Goal: Task Accomplishment & Management: Manage account settings

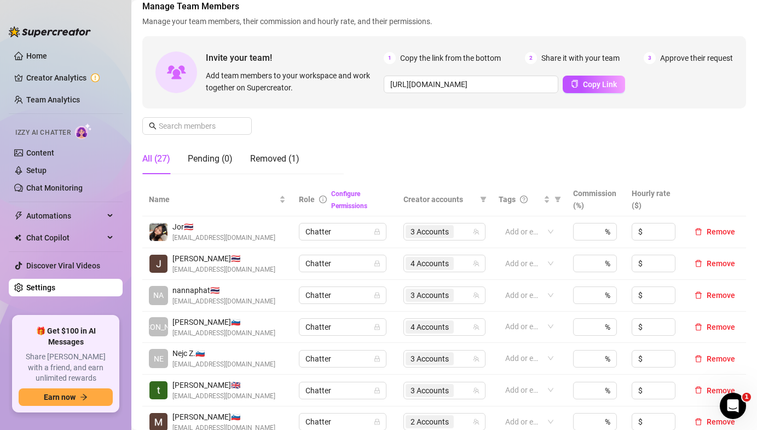
scroll to position [71, 0]
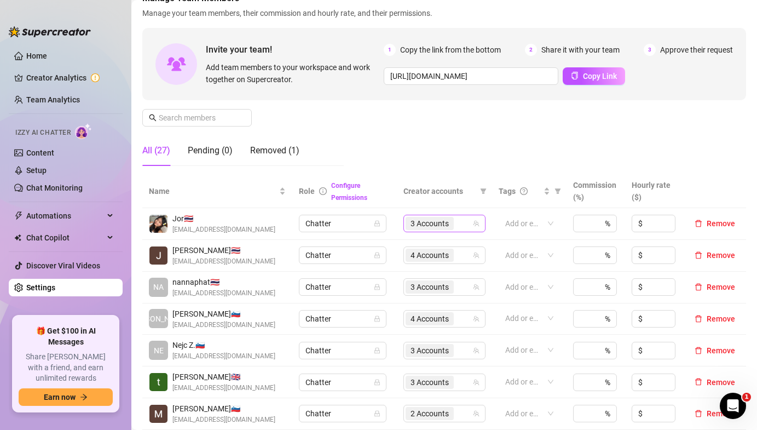
click at [442, 226] on span "3 Accounts" at bounding box center [430, 223] width 38 height 12
click at [478, 159] on div "Manage Team Members Manage your team members, their commission and hourly rate,…" at bounding box center [444, 83] width 604 height 183
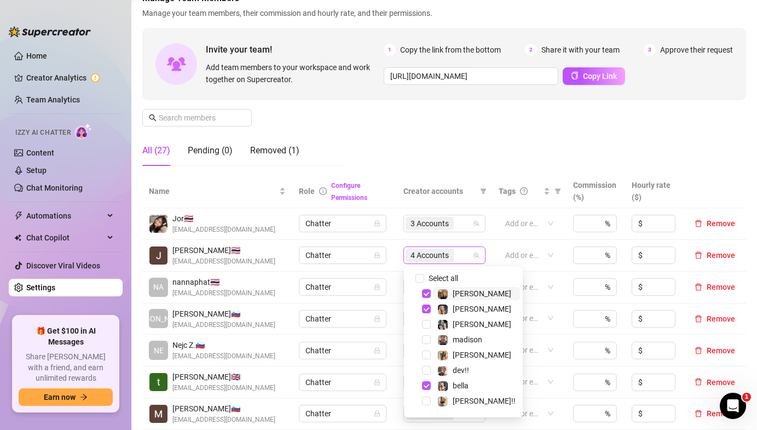
click at [419, 251] on span "4 Accounts" at bounding box center [430, 255] width 38 height 12
click at [422, 383] on span "Select tree node" at bounding box center [426, 385] width 9 height 9
click at [453, 135] on div "Manage Team Members Manage your team members, their commission and hourly rate,…" at bounding box center [444, 83] width 604 height 183
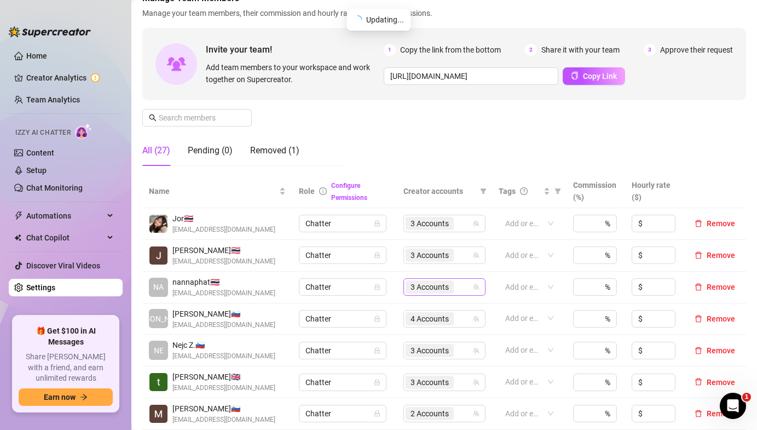
click at [444, 289] on span "3 Accounts" at bounding box center [430, 287] width 38 height 12
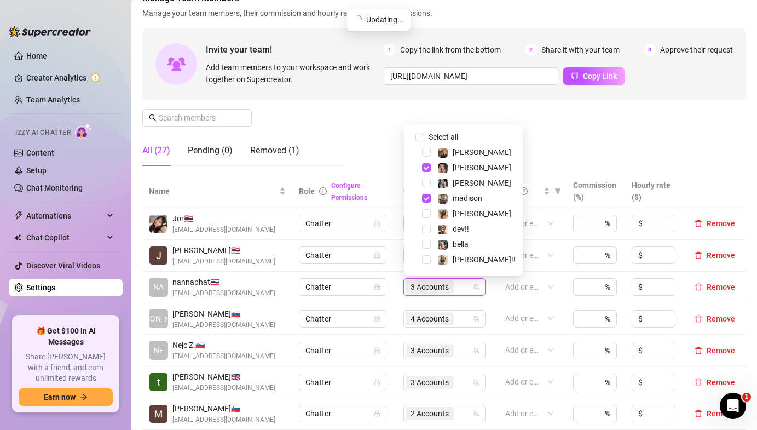
click at [526, 122] on div "Manage Team Members Manage your team members, their commission and hourly rate,…" at bounding box center [444, 83] width 604 height 183
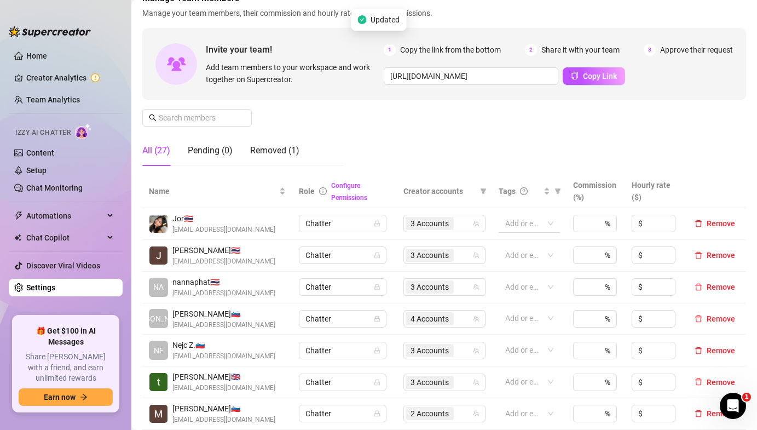
scroll to position [98, 0]
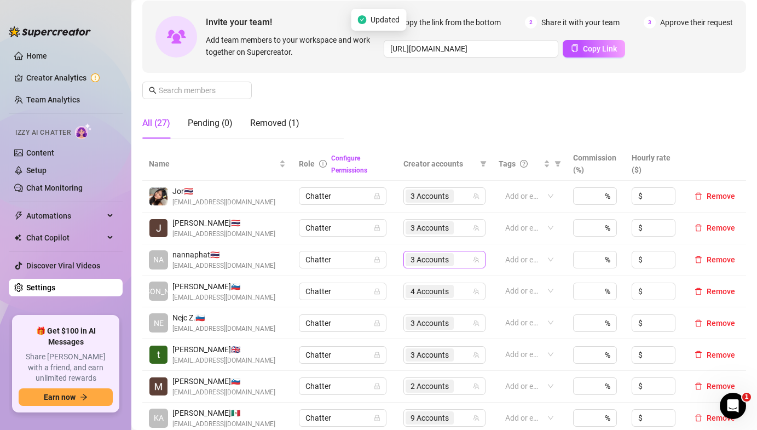
click at [445, 255] on span "3 Accounts" at bounding box center [430, 260] width 38 height 12
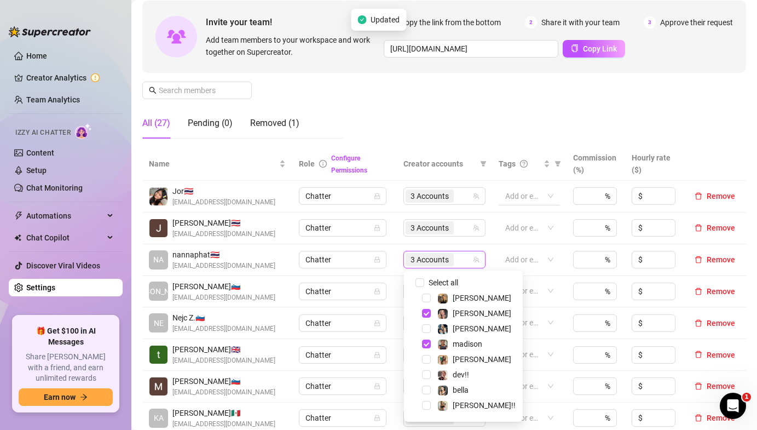
click at [508, 195] on input "search" at bounding box center [506, 195] width 2 height 13
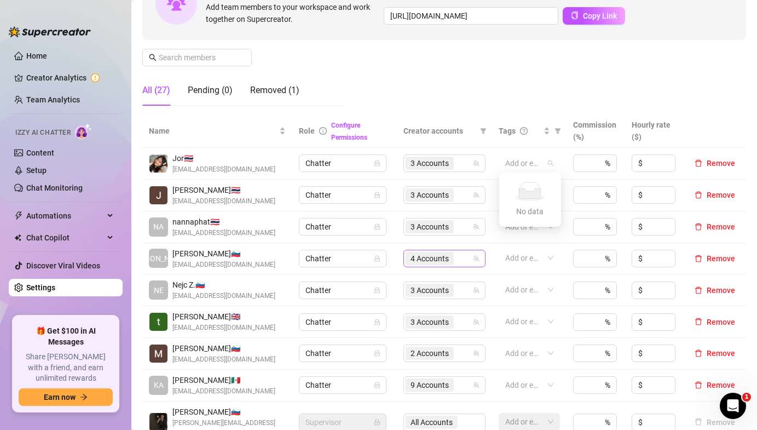
scroll to position [133, 0]
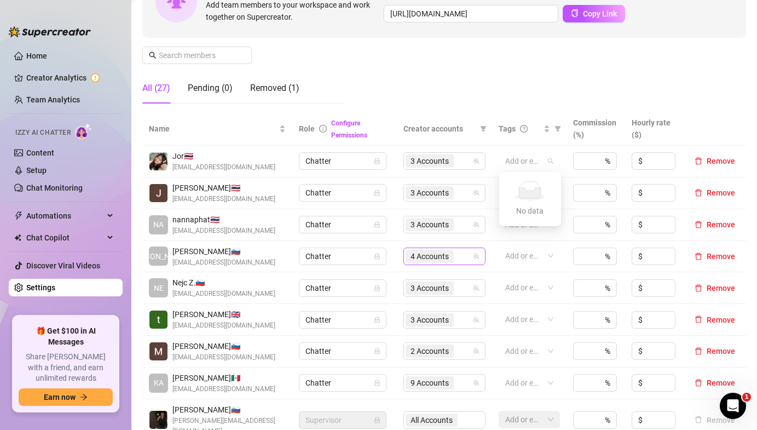
click at [439, 256] on span "4 Accounts" at bounding box center [430, 256] width 38 height 12
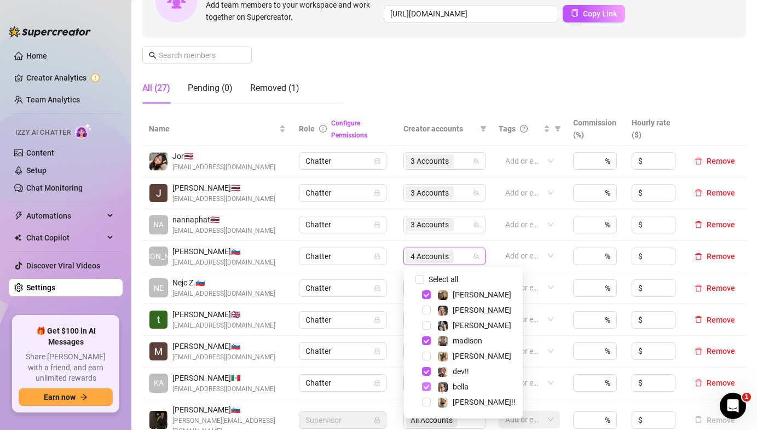
click at [426, 384] on span "Select tree node" at bounding box center [426, 386] width 9 height 9
click at [564, 267] on td "Add or enter new" at bounding box center [529, 257] width 74 height 32
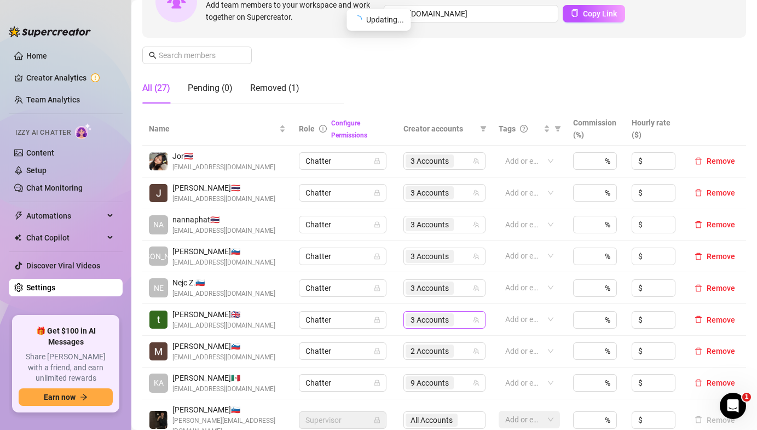
scroll to position [178, 0]
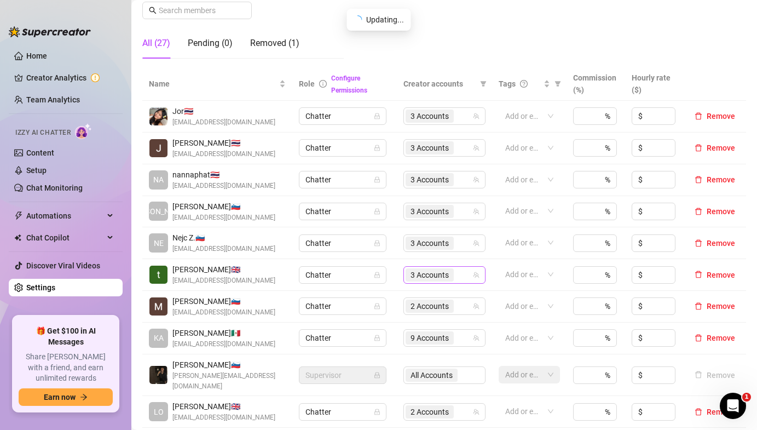
click at [428, 272] on span "3 Accounts" at bounding box center [430, 275] width 38 height 12
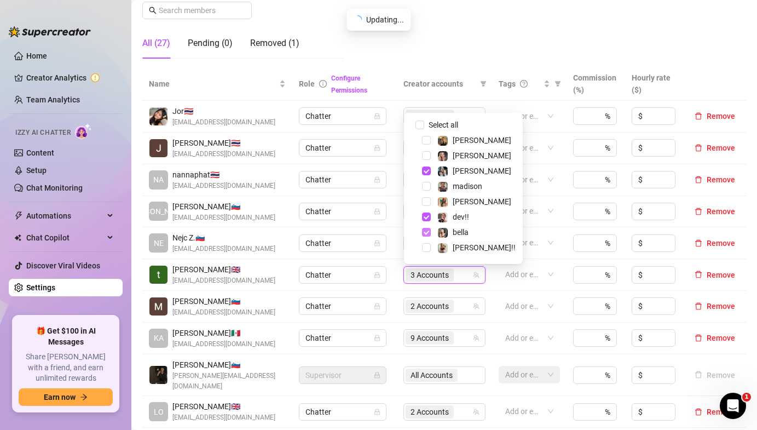
click at [425, 232] on span "Select tree node" at bounding box center [426, 232] width 9 height 9
click at [523, 255] on td "Add or enter new" at bounding box center [529, 243] width 74 height 32
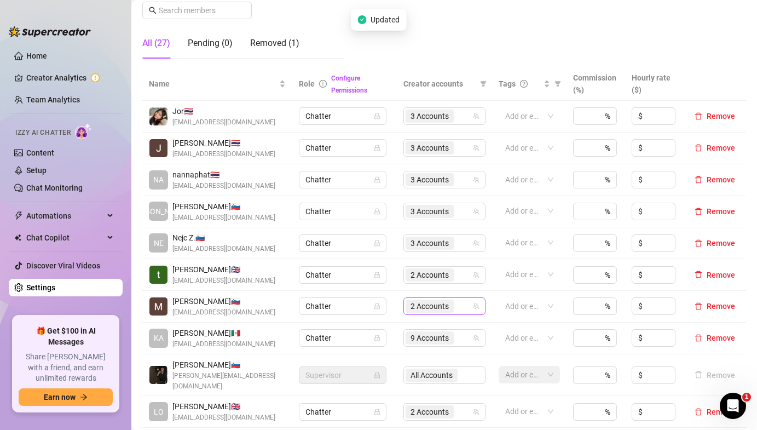
click at [436, 310] on span "2 Accounts" at bounding box center [430, 306] width 38 height 12
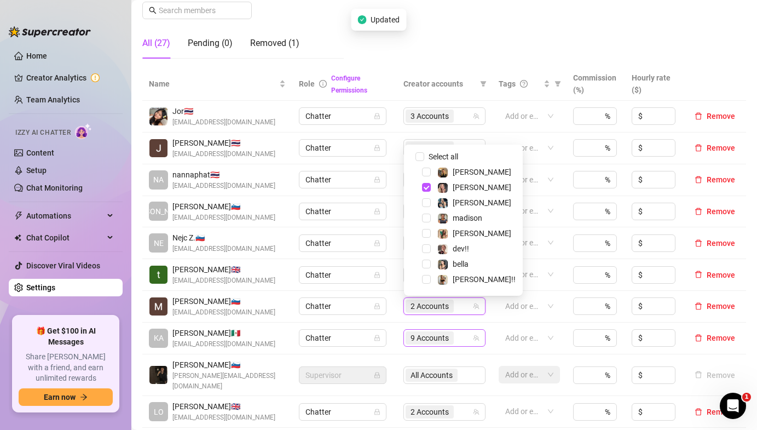
click at [436, 341] on span "9 Accounts" at bounding box center [430, 338] width 38 height 12
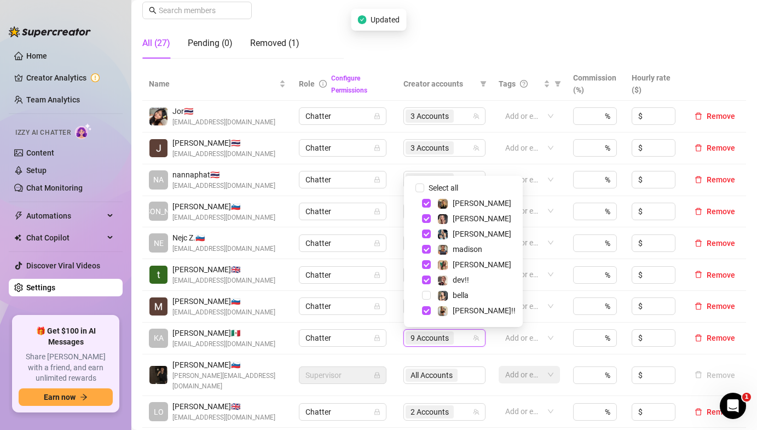
click at [446, 372] on div "All Accounts" at bounding box center [445, 375] width 82 height 18
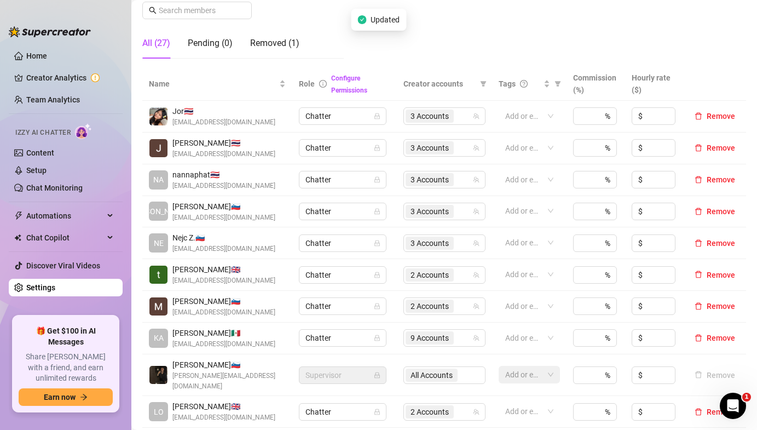
click at [444, 369] on div "All Accounts" at bounding box center [445, 375] width 82 height 18
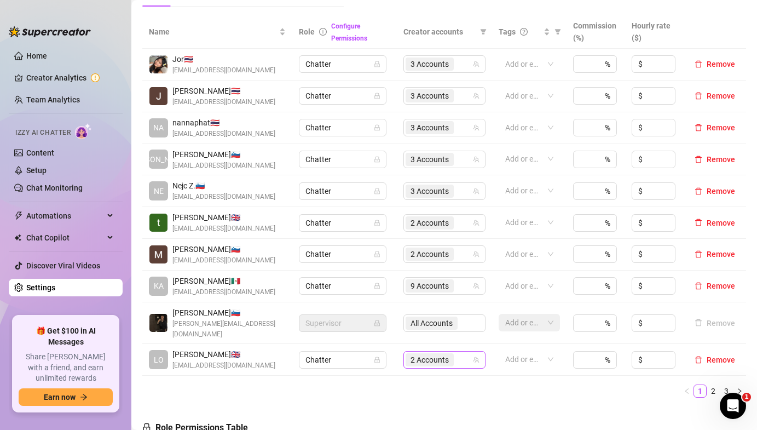
click at [439, 354] on span "2 Accounts" at bounding box center [430, 360] width 38 height 12
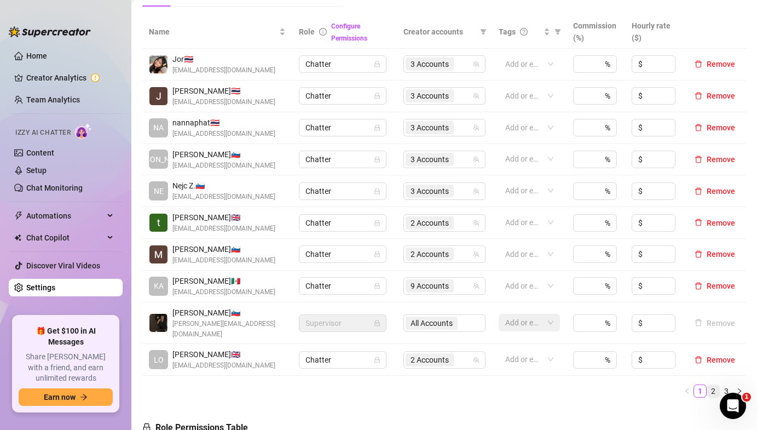
click at [715, 385] on link "2" at bounding box center [714, 391] width 12 height 12
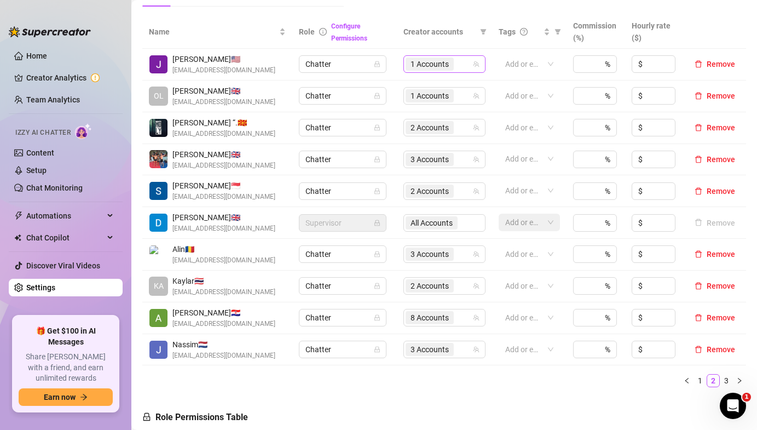
click at [433, 59] on span "1 Accounts" at bounding box center [430, 64] width 38 height 12
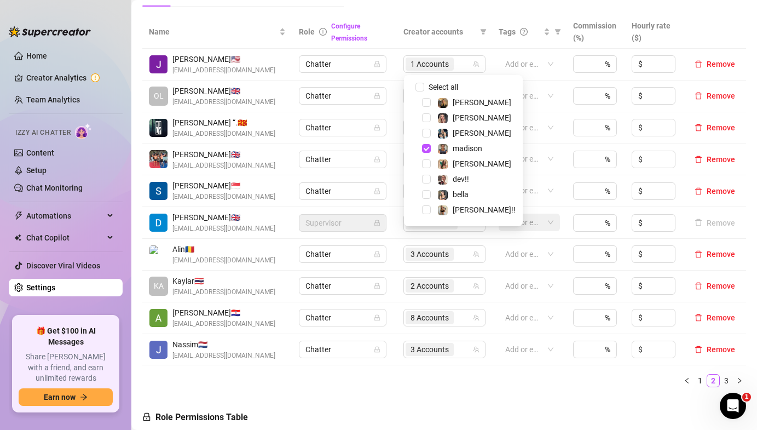
click at [400, 87] on td "1 Accounts" at bounding box center [444, 96] width 95 height 32
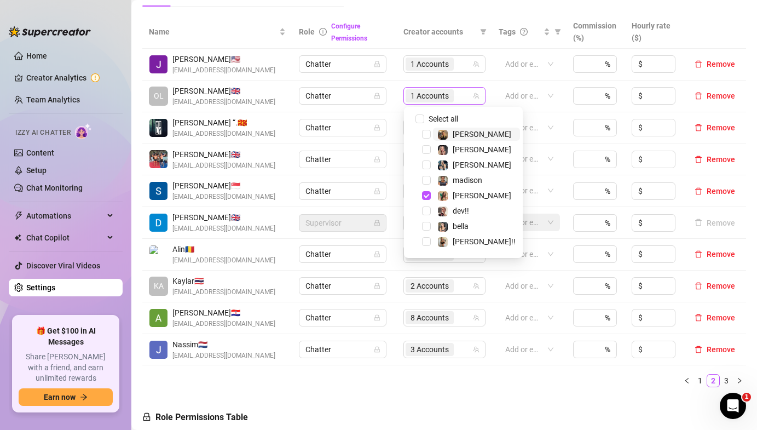
click at [417, 89] on span "1 Accounts" at bounding box center [430, 95] width 48 height 13
click at [390, 97] on td "Chatter" at bounding box center [344, 96] width 105 height 32
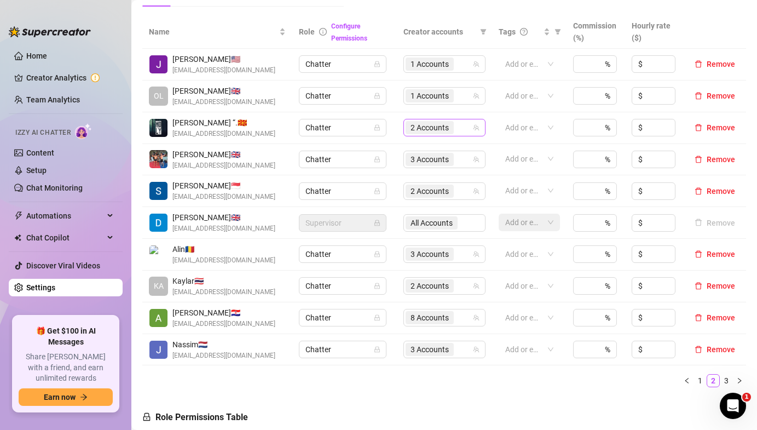
click at [416, 126] on span "2 Accounts" at bounding box center [430, 128] width 38 height 12
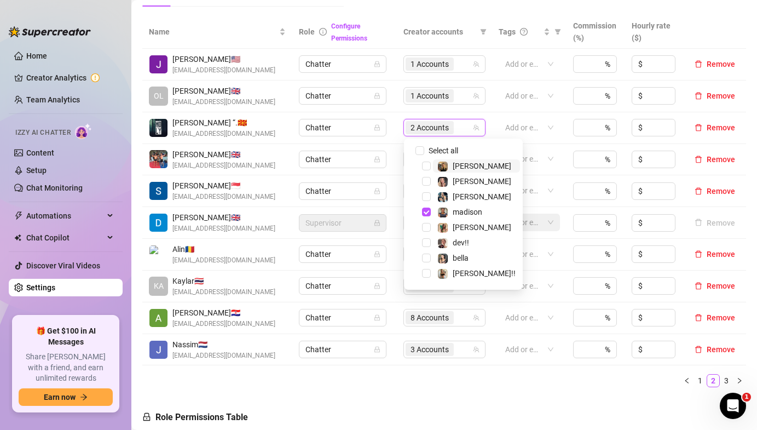
click at [388, 177] on td "Chatter" at bounding box center [344, 191] width 105 height 32
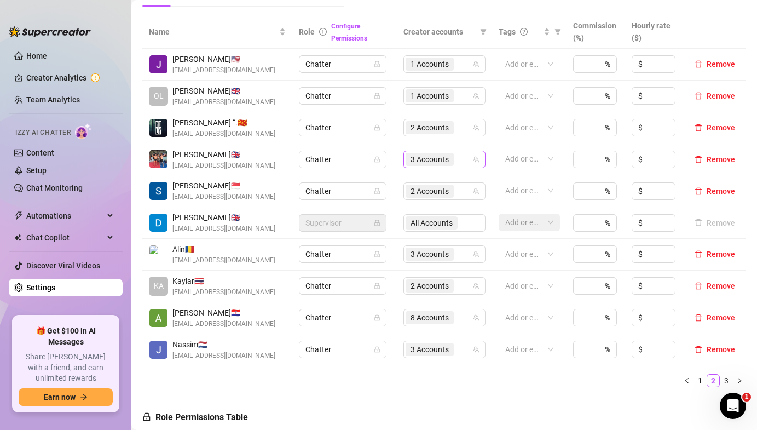
click at [425, 160] on span "3 Accounts" at bounding box center [430, 159] width 38 height 12
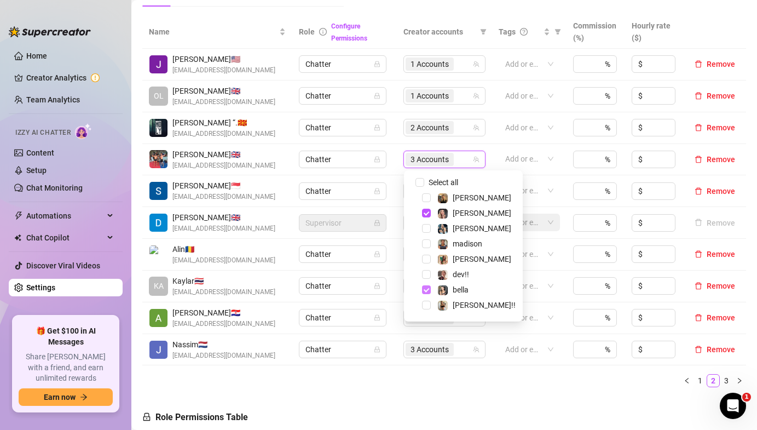
click at [428, 288] on span "Select tree node" at bounding box center [426, 289] width 9 height 9
click at [502, 176] on td "Add or enter new" at bounding box center [529, 191] width 74 height 32
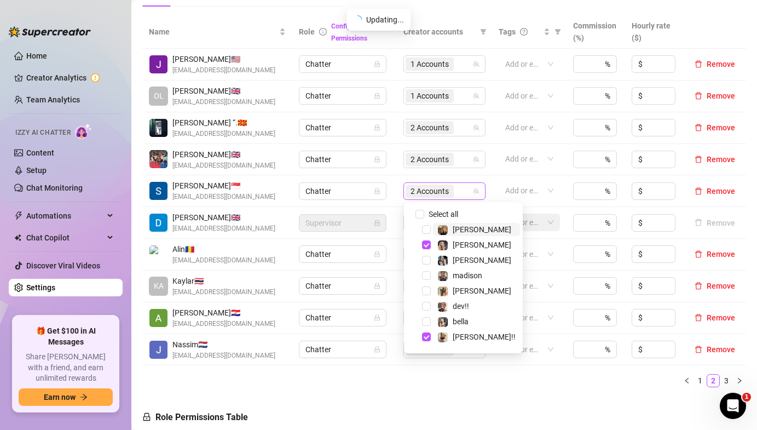
click at [454, 188] on span "2 Accounts" at bounding box center [430, 191] width 48 height 13
click at [510, 326] on div "Add or enter new" at bounding box center [529, 318] width 61 height 18
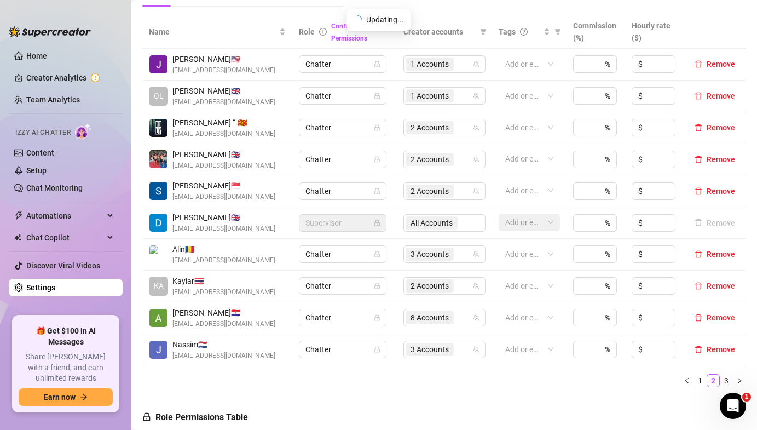
click at [442, 224] on div "All Accounts" at bounding box center [445, 223] width 82 height 18
click at [431, 253] on span "3 Accounts" at bounding box center [430, 254] width 38 height 12
click at [392, 317] on td "Chatter" at bounding box center [344, 318] width 105 height 32
click at [419, 286] on span "2 Accounts" at bounding box center [430, 286] width 38 height 12
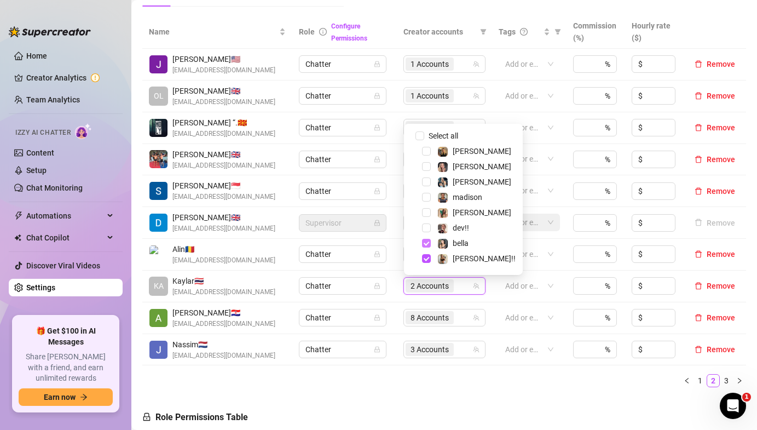
click at [425, 243] on span "Select tree node" at bounding box center [426, 243] width 9 height 9
click at [379, 274] on td "Chatter" at bounding box center [344, 287] width 105 height 32
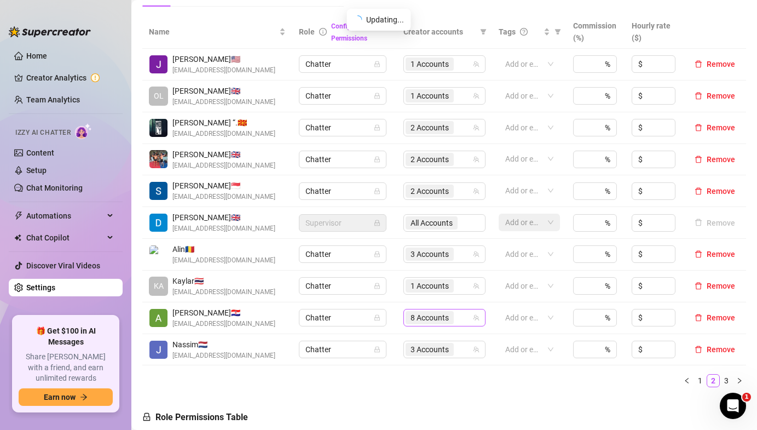
click at [427, 320] on span "8 Accounts" at bounding box center [430, 318] width 38 height 12
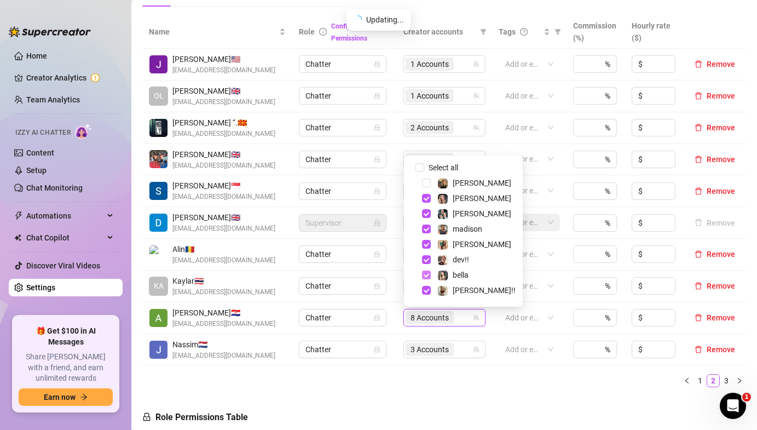
click at [427, 275] on span "Select tree node" at bounding box center [426, 275] width 9 height 9
click at [371, 294] on span "Chatter" at bounding box center [343, 286] width 74 height 16
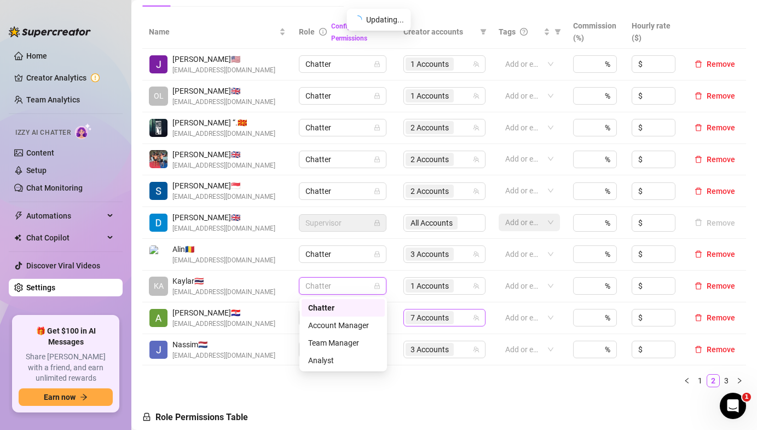
click at [435, 321] on span "7 Accounts" at bounding box center [430, 318] width 38 height 12
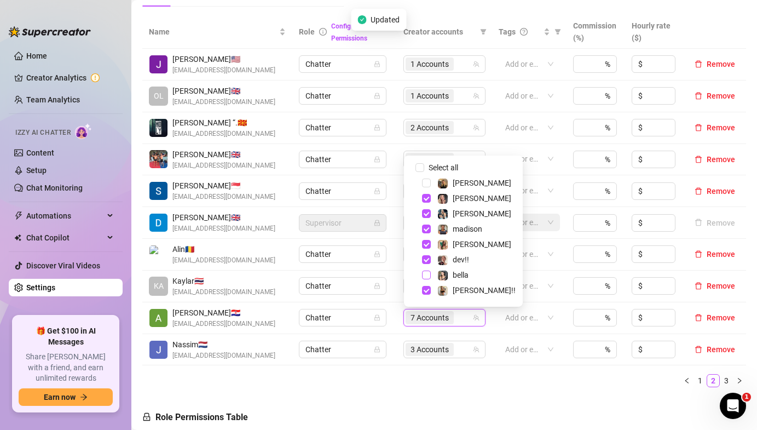
click at [428, 277] on span "Select tree node" at bounding box center [426, 275] width 9 height 9
click at [388, 335] on td "Chatter" at bounding box center [344, 350] width 105 height 32
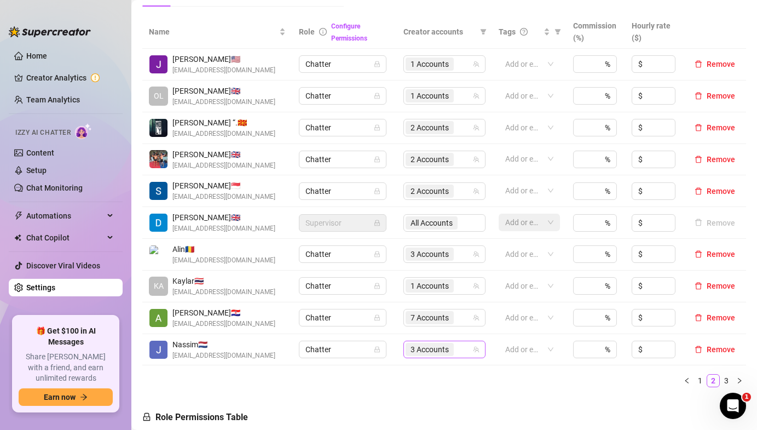
click at [433, 347] on span "3 Accounts" at bounding box center [430, 349] width 38 height 12
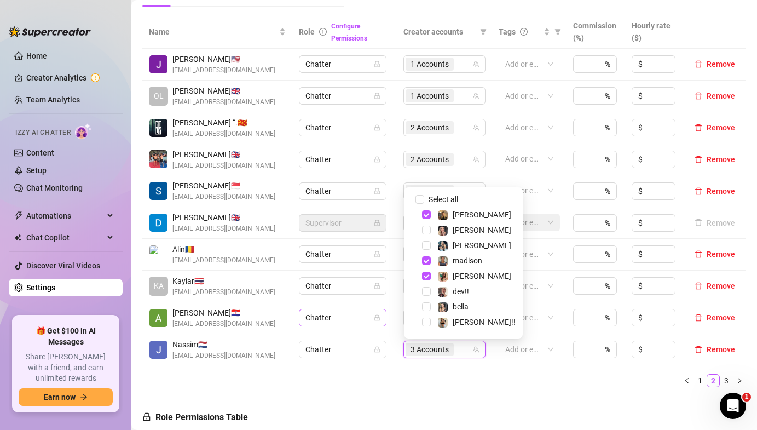
click at [387, 322] on td "Chatter" at bounding box center [344, 318] width 105 height 32
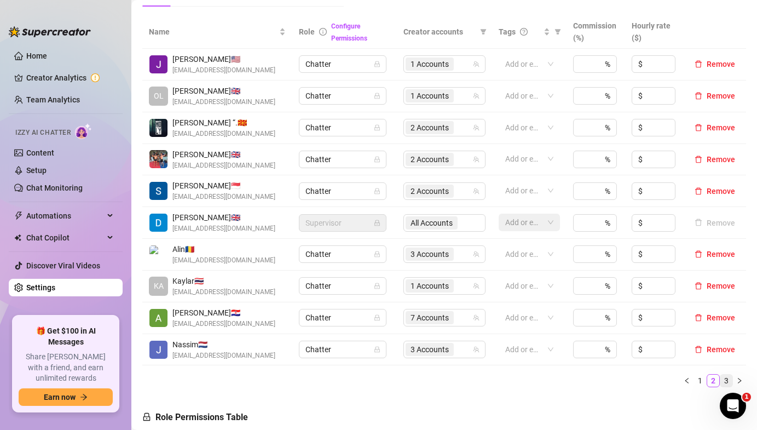
click at [728, 382] on link "3" at bounding box center [727, 381] width 12 height 12
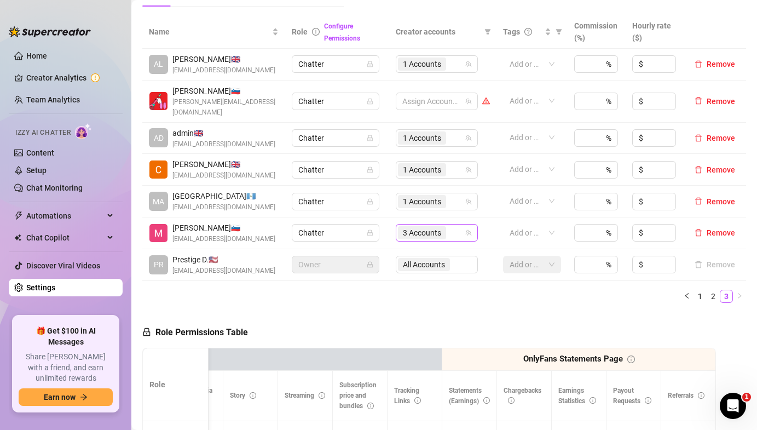
click at [422, 229] on span "3 Accounts" at bounding box center [422, 232] width 48 height 13
click at [384, 291] on ul "1 2 3" at bounding box center [444, 296] width 604 height 13
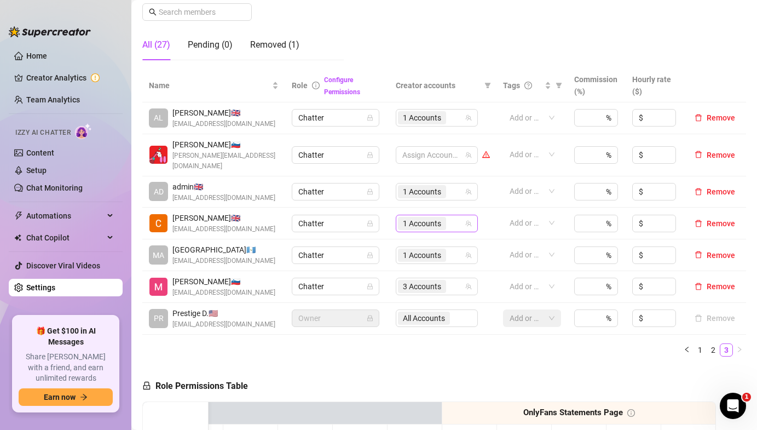
scroll to position [170, 0]
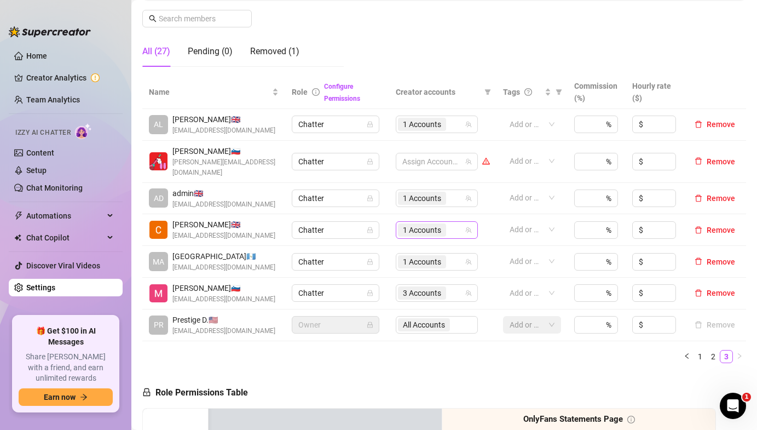
click at [411, 221] on div "1 Accounts" at bounding box center [437, 230] width 82 height 18
click at [382, 264] on td "Chatter" at bounding box center [336, 262] width 103 height 32
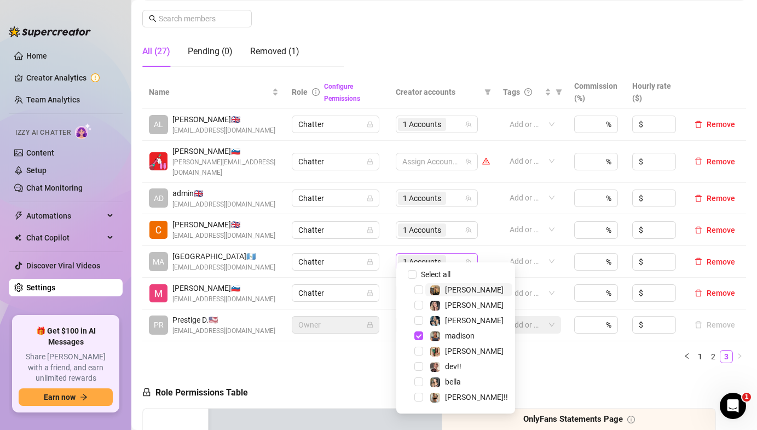
click at [420, 256] on span "1 Accounts" at bounding box center [422, 262] width 38 height 12
click at [362, 246] on td "Chatter" at bounding box center [336, 262] width 103 height 32
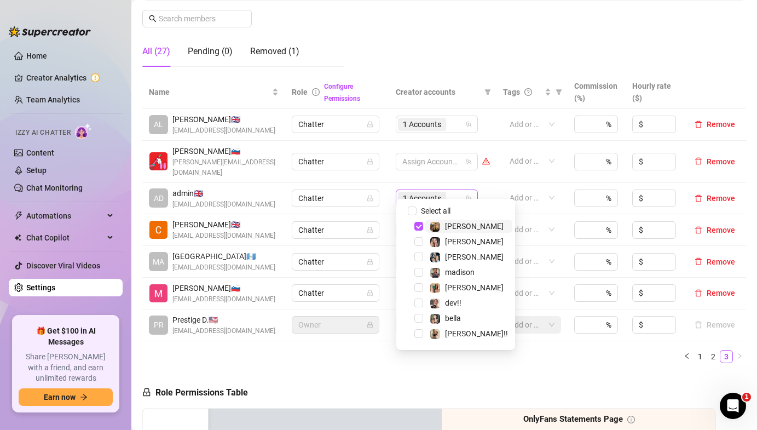
click at [415, 192] on span "1 Accounts" at bounding box center [422, 198] width 38 height 12
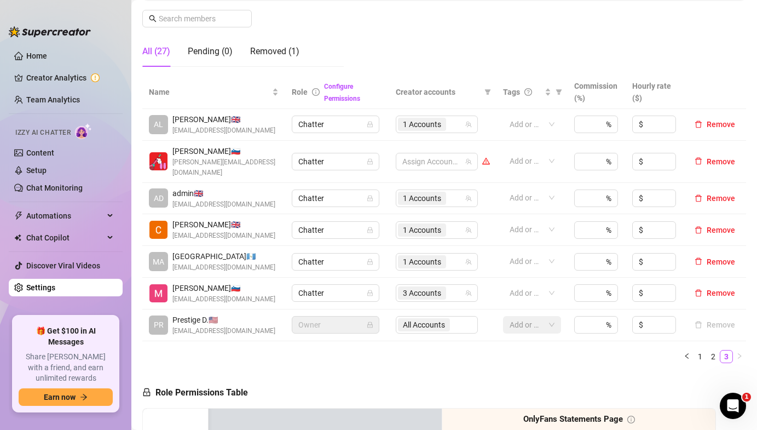
click at [349, 214] on td "Chatter" at bounding box center [336, 230] width 103 height 32
click at [418, 134] on td "1 Accounts" at bounding box center [442, 125] width 107 height 32
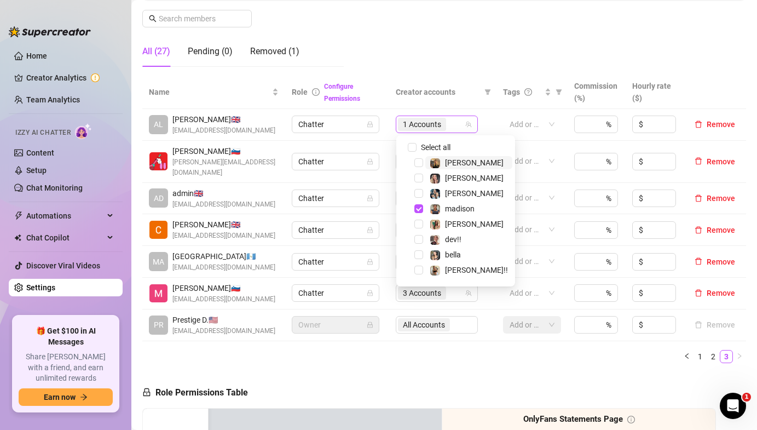
click at [424, 125] on span "1 Accounts" at bounding box center [422, 124] width 38 height 12
click at [373, 153] on div "Chatter" at bounding box center [336, 162] width 88 height 18
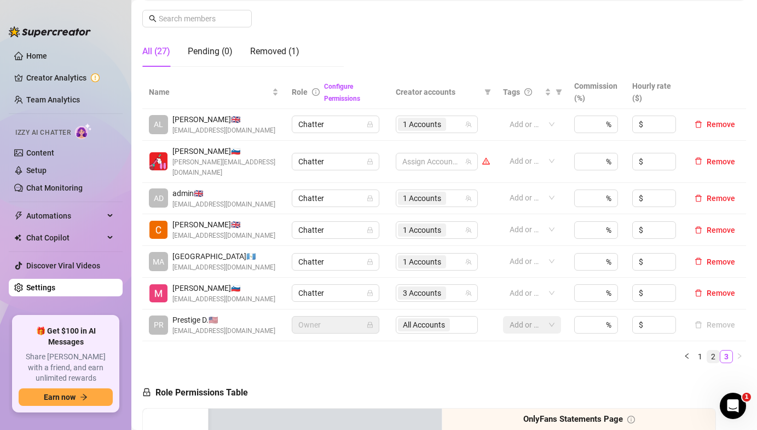
click at [717, 350] on link "2" at bounding box center [714, 356] width 12 height 12
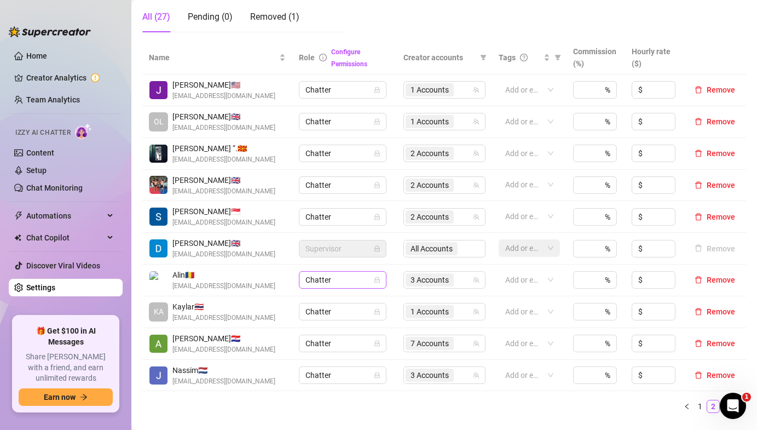
scroll to position [201, 0]
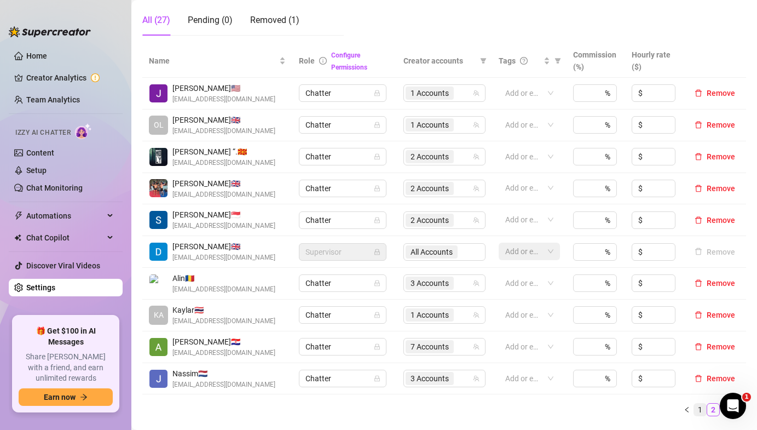
click at [700, 415] on link "1" at bounding box center [700, 410] width 12 height 12
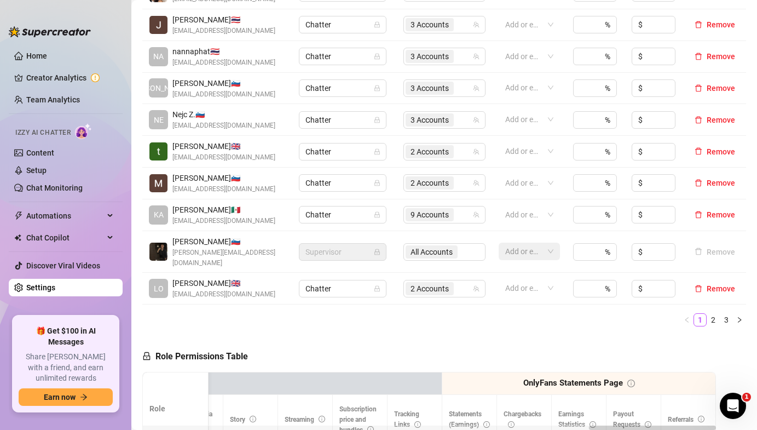
scroll to position [413, 0]
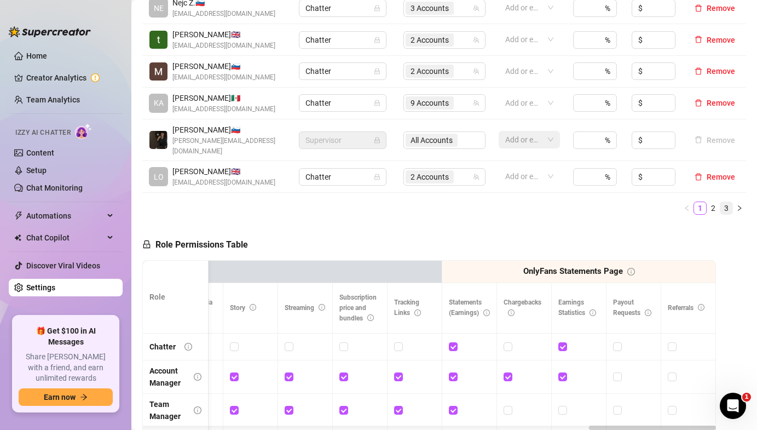
click at [726, 202] on link "3" at bounding box center [727, 208] width 12 height 12
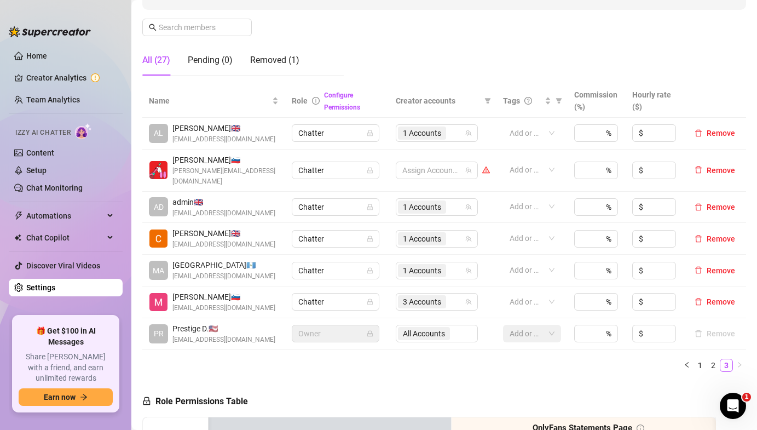
scroll to position [152, 0]
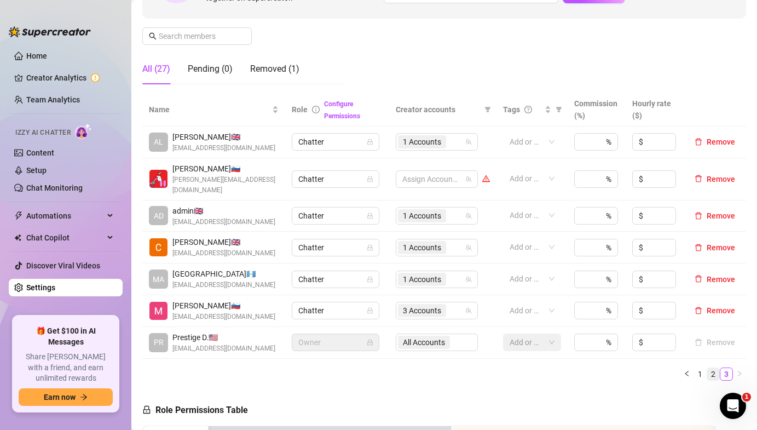
click at [715, 368] on link "2" at bounding box center [714, 374] width 12 height 12
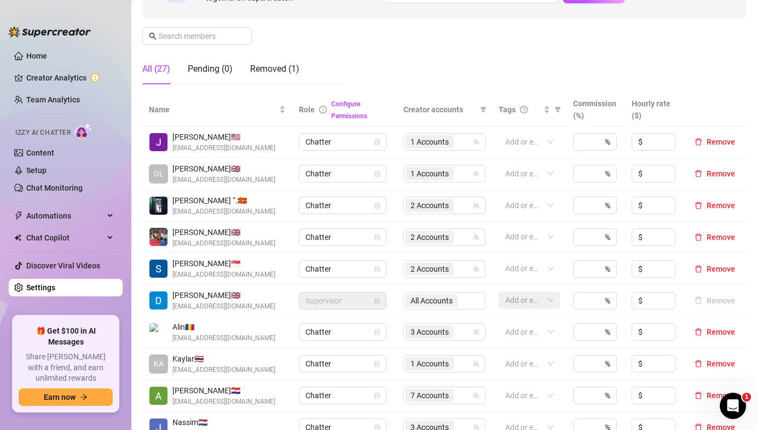
scroll to position [170, 0]
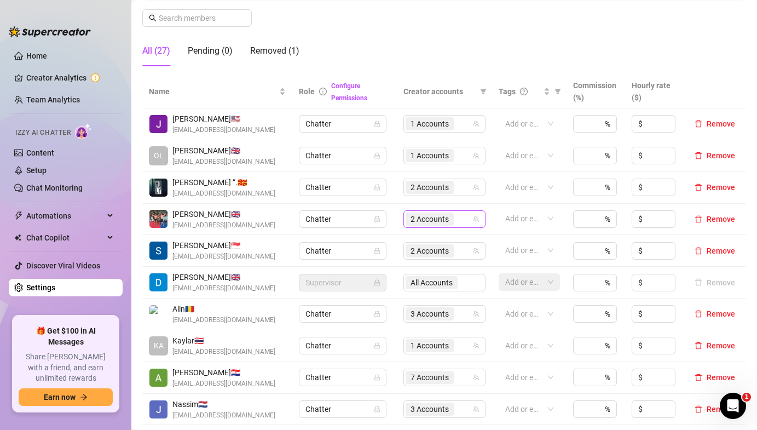
click at [447, 222] on span "2 Accounts" at bounding box center [430, 219] width 38 height 12
